Goal: Obtain resource: Obtain resource

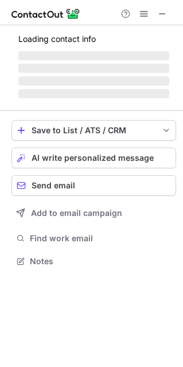
scroll to position [260, 183]
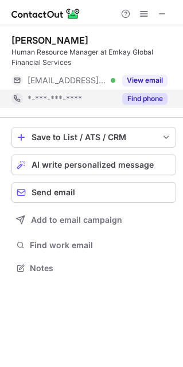
click at [153, 100] on button "Find phone" at bounding box center [144, 98] width 45 height 11
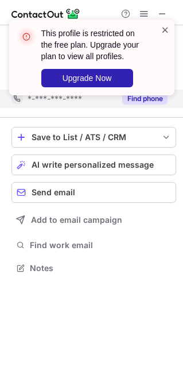
click at [165, 29] on span at bounding box center [165, 29] width 9 height 11
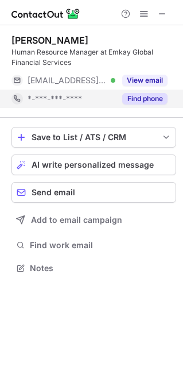
click at [142, 13] on span at bounding box center [144, 13] width 9 height 9
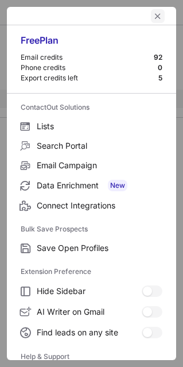
click at [153, 15] on span "left-button" at bounding box center [157, 15] width 9 height 9
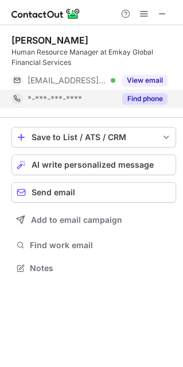
click at [48, 19] on img at bounding box center [45, 14] width 69 height 14
click at [159, 14] on span at bounding box center [162, 13] width 9 height 9
click at [165, 11] on span at bounding box center [162, 13] width 9 height 9
click at [155, 98] on button "Find phone" at bounding box center [144, 98] width 45 height 11
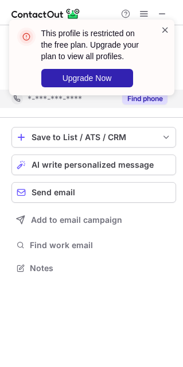
click at [164, 31] on span at bounding box center [165, 29] width 9 height 11
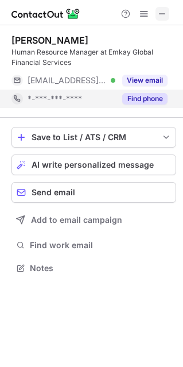
click at [161, 14] on span at bounding box center [162, 13] width 9 height 9
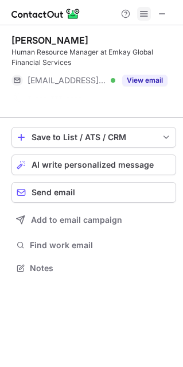
scroll to position [241, 183]
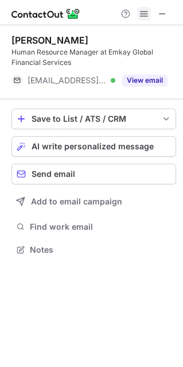
click at [144, 13] on span at bounding box center [144, 13] width 9 height 9
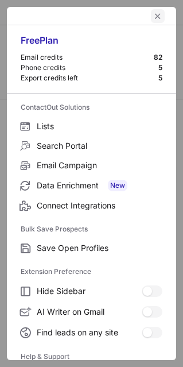
click at [151, 13] on button "left-button" at bounding box center [158, 16] width 14 height 14
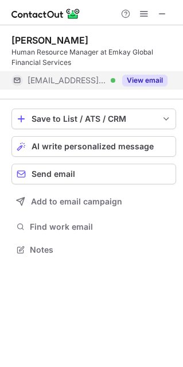
click at [153, 79] on button "View email" at bounding box center [144, 80] width 45 height 11
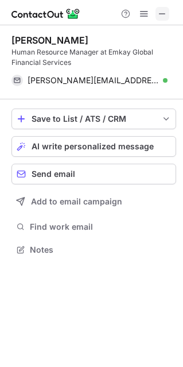
click at [159, 18] on span at bounding box center [162, 13] width 9 height 9
click at [158, 16] on span at bounding box center [162, 13] width 9 height 9
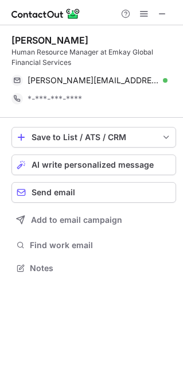
scroll to position [260, 183]
click at [144, 13] on span at bounding box center [144, 13] width 9 height 9
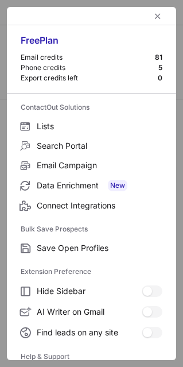
scroll to position [241, 183]
click at [153, 14] on span "left-button" at bounding box center [157, 15] width 9 height 9
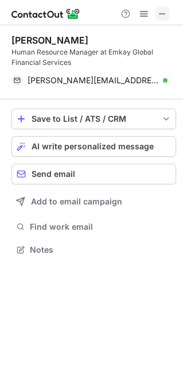
click at [165, 15] on span at bounding box center [162, 13] width 9 height 9
click at [165, 12] on span at bounding box center [162, 13] width 9 height 9
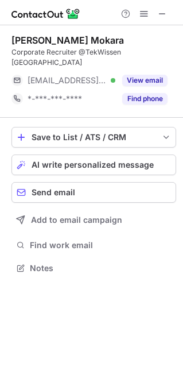
scroll to position [6, 6]
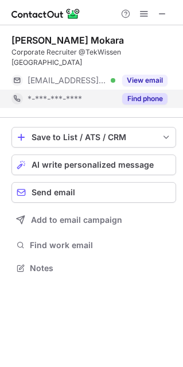
click at [142, 93] on button "Find phone" at bounding box center [144, 98] width 45 height 11
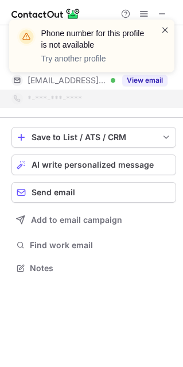
click at [164, 29] on span at bounding box center [165, 29] width 9 height 11
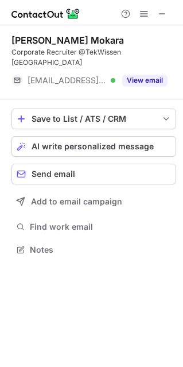
scroll to position [231, 183]
click at [158, 67] on div "Phone number for this profile is not available Try another profile" at bounding box center [92, 50] width 184 height 85
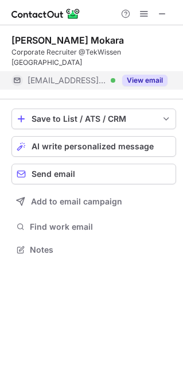
click at [148, 75] on button "View email" at bounding box center [144, 80] width 45 height 11
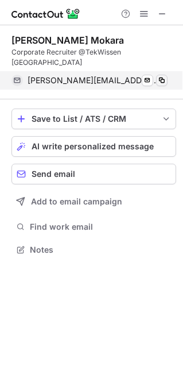
click at [161, 76] on span at bounding box center [161, 80] width 9 height 9
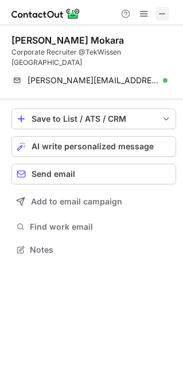
click at [166, 14] on span at bounding box center [162, 13] width 9 height 9
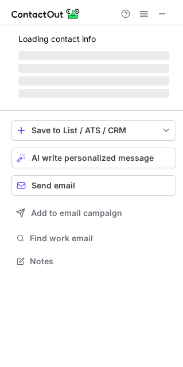
scroll to position [260, 183]
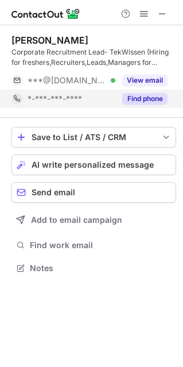
click at [142, 101] on button "Find phone" at bounding box center [144, 98] width 45 height 11
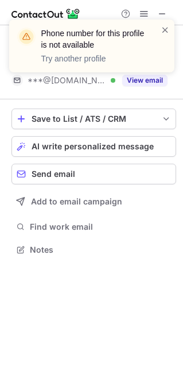
scroll to position [241, 183]
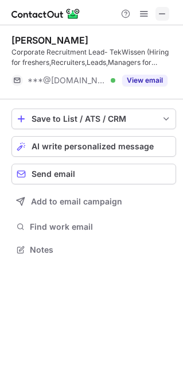
click at [164, 16] on span at bounding box center [162, 13] width 9 height 9
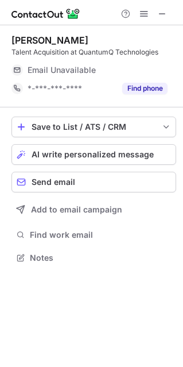
scroll to position [6, 6]
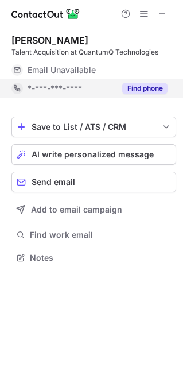
click at [150, 88] on button "Find phone" at bounding box center [144, 88] width 45 height 11
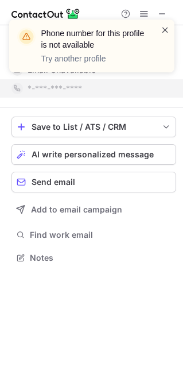
click at [165, 30] on span at bounding box center [165, 29] width 9 height 11
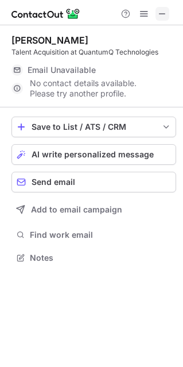
click at [164, 16] on span at bounding box center [162, 13] width 9 height 9
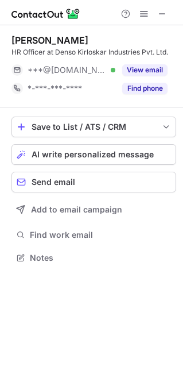
scroll to position [6, 6]
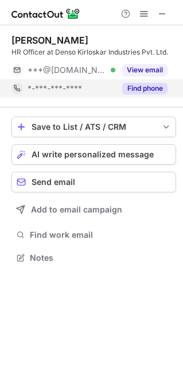
click at [142, 91] on button "Find phone" at bounding box center [144, 88] width 45 height 11
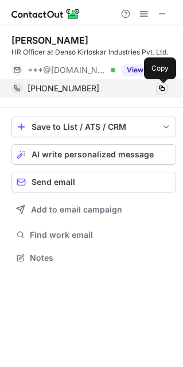
click at [161, 88] on span at bounding box center [161, 88] width 9 height 9
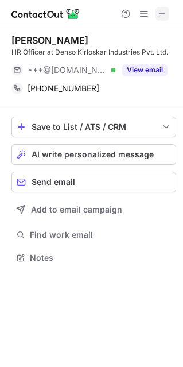
click at [167, 11] on button at bounding box center [163, 14] width 14 height 14
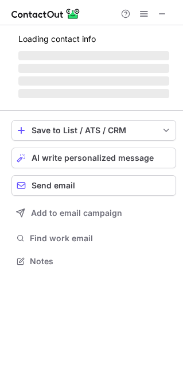
scroll to position [260, 183]
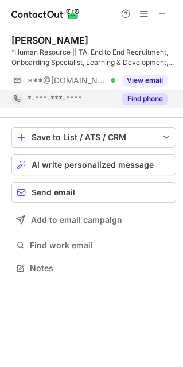
click at [140, 96] on button "Find phone" at bounding box center [144, 98] width 45 height 11
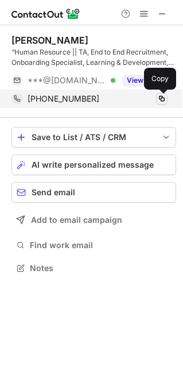
click at [163, 98] on span at bounding box center [161, 98] width 9 height 9
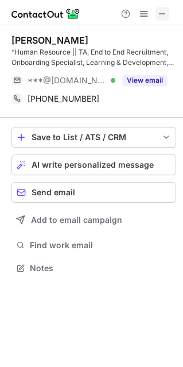
click at [165, 18] on span at bounding box center [162, 13] width 9 height 9
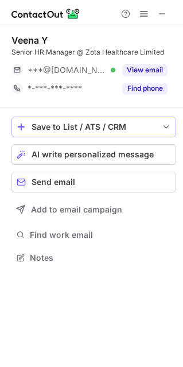
scroll to position [6, 6]
click at [167, 11] on span at bounding box center [162, 13] width 9 height 9
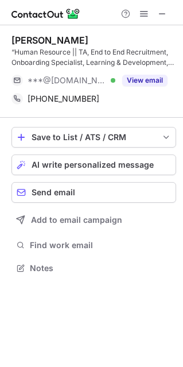
scroll to position [260, 183]
click at [166, 10] on span at bounding box center [162, 13] width 9 height 9
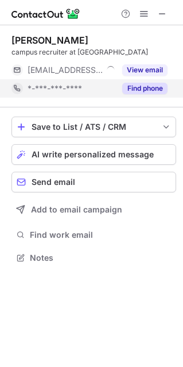
scroll to position [6, 6]
click at [153, 96] on div "Find phone" at bounding box center [141, 88] width 52 height 18
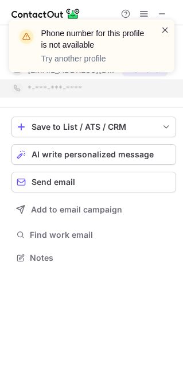
click at [167, 24] on span at bounding box center [165, 29] width 9 height 11
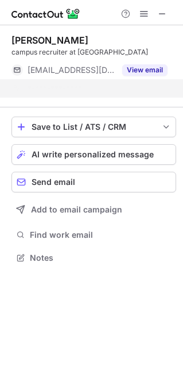
scroll to position [231, 183]
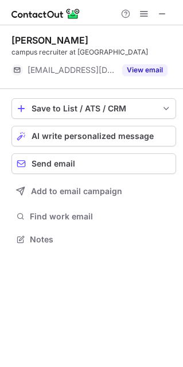
click at [165, 14] on span at bounding box center [162, 13] width 9 height 9
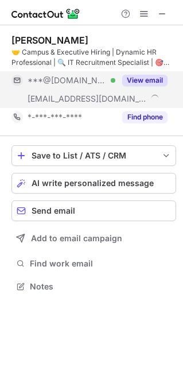
scroll to position [278, 183]
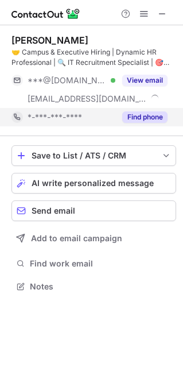
click at [148, 110] on div "Find phone" at bounding box center [141, 117] width 52 height 18
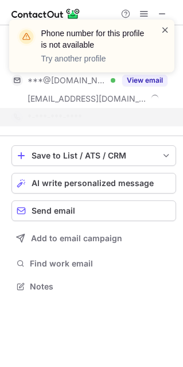
click at [161, 30] on span at bounding box center [165, 29] width 9 height 11
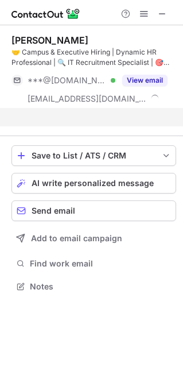
scroll to position [260, 183]
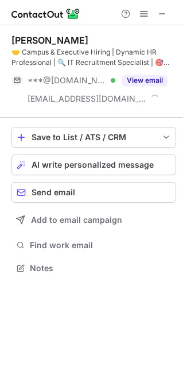
click at [143, 15] on div "Phone number for this profile is not available Try another profile" at bounding box center [92, 50] width 184 height 85
click at [144, 14] on span at bounding box center [144, 13] width 9 height 9
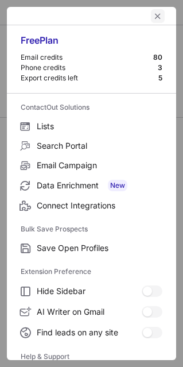
click at [153, 15] on span "left-button" at bounding box center [157, 15] width 9 height 9
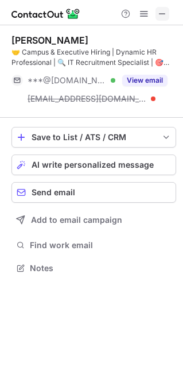
click at [161, 17] on span at bounding box center [162, 13] width 9 height 9
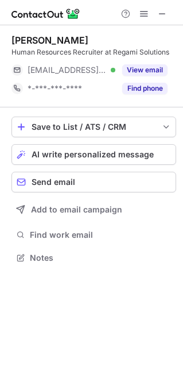
scroll to position [6, 6]
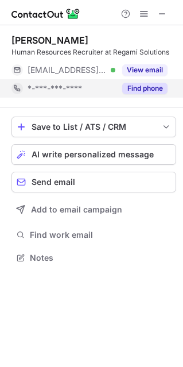
click at [149, 91] on button "Find phone" at bounding box center [144, 88] width 45 height 11
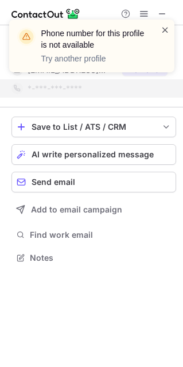
click at [169, 30] on span at bounding box center [165, 29] width 9 height 11
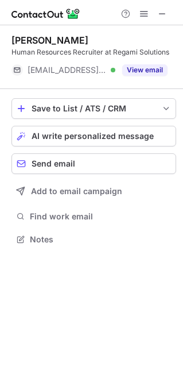
scroll to position [231, 183]
click at [146, 14] on span at bounding box center [144, 13] width 9 height 9
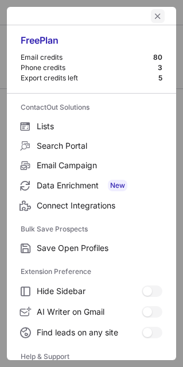
click at [153, 17] on span "left-button" at bounding box center [157, 15] width 9 height 9
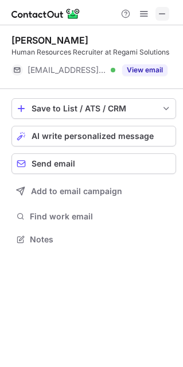
click at [163, 17] on span at bounding box center [162, 13] width 9 height 9
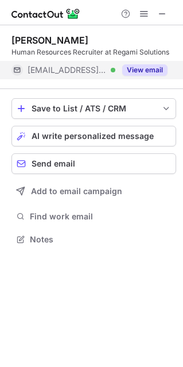
click at [146, 71] on button "View email" at bounding box center [144, 69] width 45 height 11
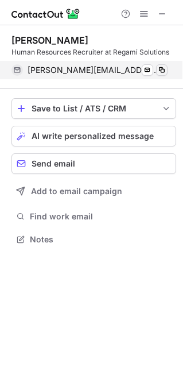
click at [168, 68] on div "bhuvaneswari@regami.solutions Verified Send email Copy" at bounding box center [89, 70] width 156 height 18
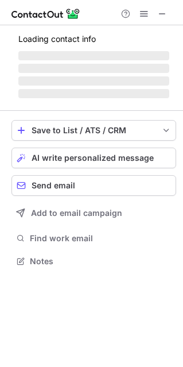
scroll to position [6, 6]
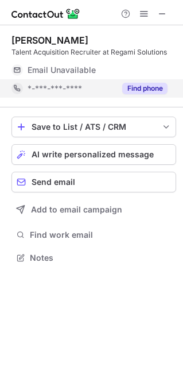
click at [141, 92] on button "Find phone" at bounding box center [144, 88] width 45 height 11
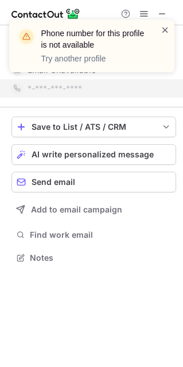
click at [166, 28] on span at bounding box center [165, 29] width 9 height 11
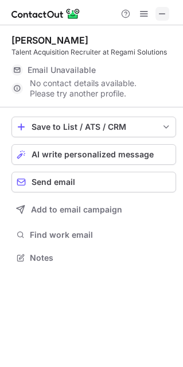
click at [161, 11] on span at bounding box center [162, 13] width 9 height 9
click at [164, 9] on span at bounding box center [162, 13] width 9 height 9
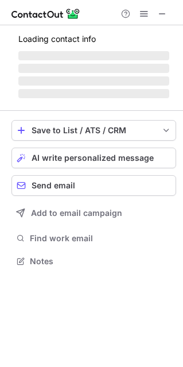
scroll to position [260, 183]
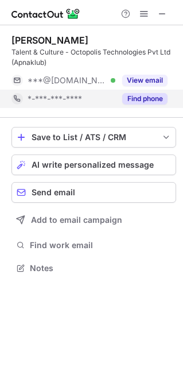
click at [148, 95] on button "Find phone" at bounding box center [144, 98] width 45 height 11
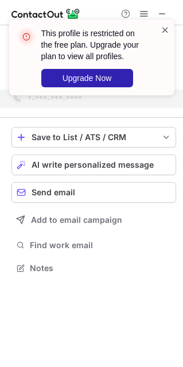
click at [165, 29] on span at bounding box center [165, 29] width 9 height 11
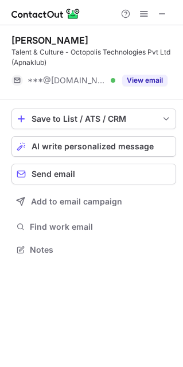
scroll to position [241, 183]
click at [141, 14] on span at bounding box center [144, 13] width 9 height 9
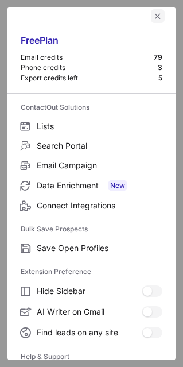
click at [153, 14] on span "left-button" at bounding box center [157, 15] width 9 height 9
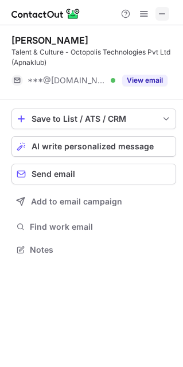
click at [163, 16] on span at bounding box center [162, 13] width 9 height 9
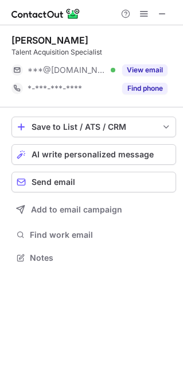
scroll to position [6, 6]
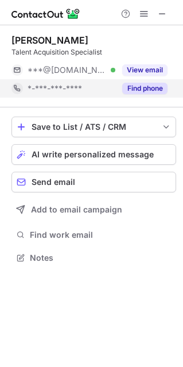
click at [136, 90] on button "Find phone" at bounding box center [144, 88] width 45 height 11
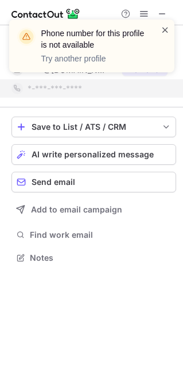
click at [166, 29] on span at bounding box center [165, 29] width 9 height 11
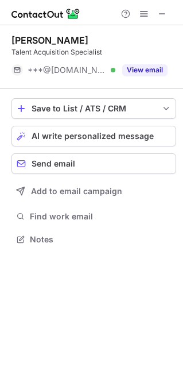
scroll to position [231, 183]
click at [161, 15] on span at bounding box center [162, 13] width 9 height 9
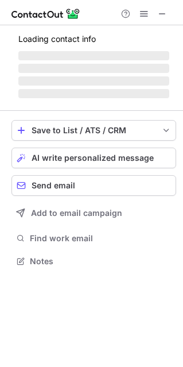
scroll to position [6, 6]
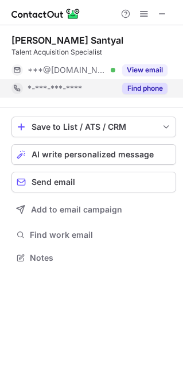
click at [145, 84] on button "Find phone" at bounding box center [144, 88] width 45 height 11
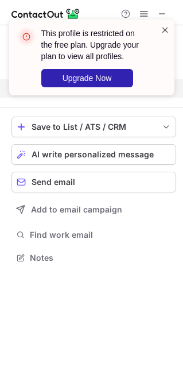
click at [165, 32] on span at bounding box center [165, 29] width 9 height 11
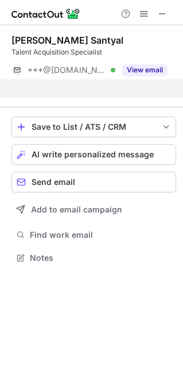
scroll to position [231, 183]
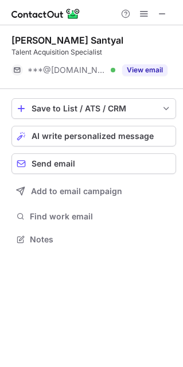
click at [144, 15] on span at bounding box center [144, 13] width 9 height 9
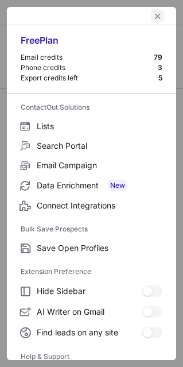
click at [153, 17] on span "left-button" at bounding box center [157, 15] width 9 height 9
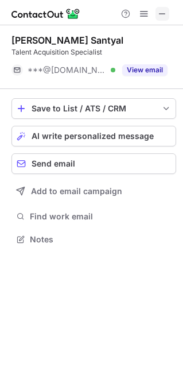
click at [167, 14] on span at bounding box center [162, 13] width 9 height 9
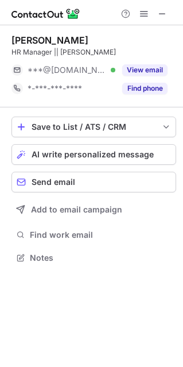
scroll to position [6, 6]
click at [140, 90] on button "Find phone" at bounding box center [144, 88] width 45 height 11
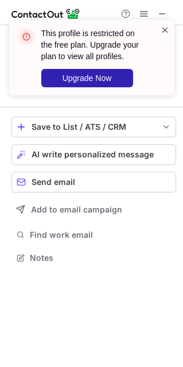
click at [167, 29] on span at bounding box center [165, 29] width 9 height 11
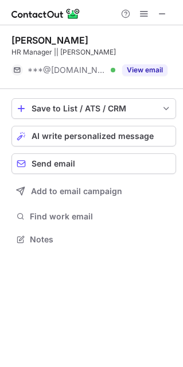
scroll to position [231, 183]
click at [164, 13] on span at bounding box center [162, 13] width 9 height 9
click at [162, 13] on span at bounding box center [162, 13] width 9 height 9
